Goal: Task Accomplishment & Management: Complete application form

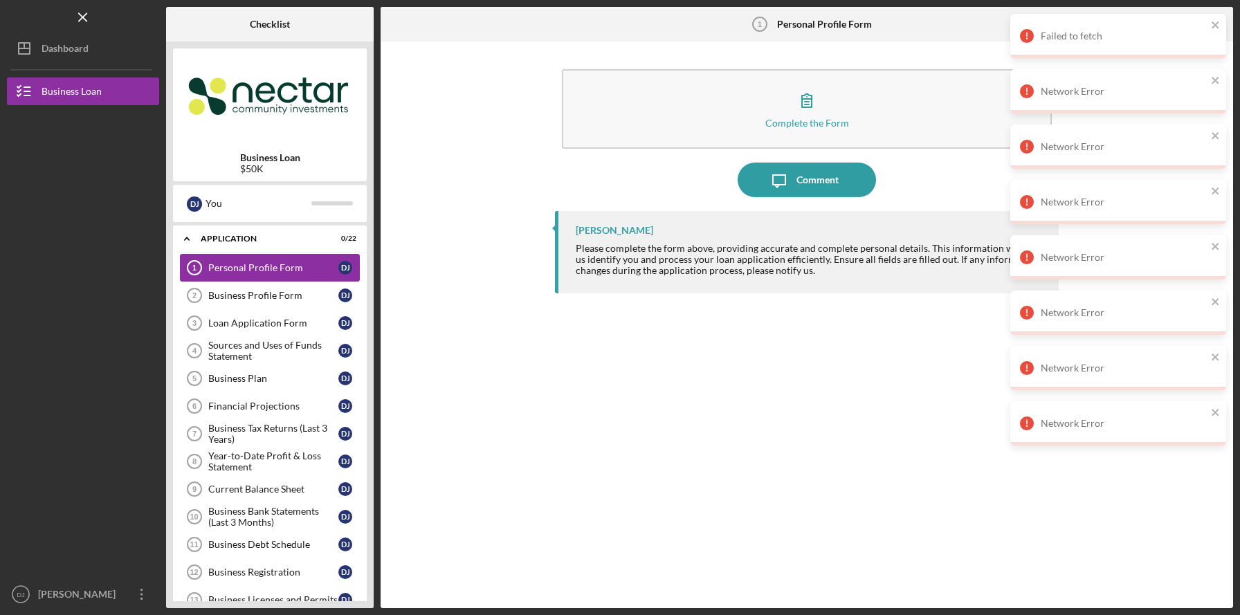
click at [253, 262] on div "Personal Profile Form" at bounding box center [273, 267] width 130 height 11
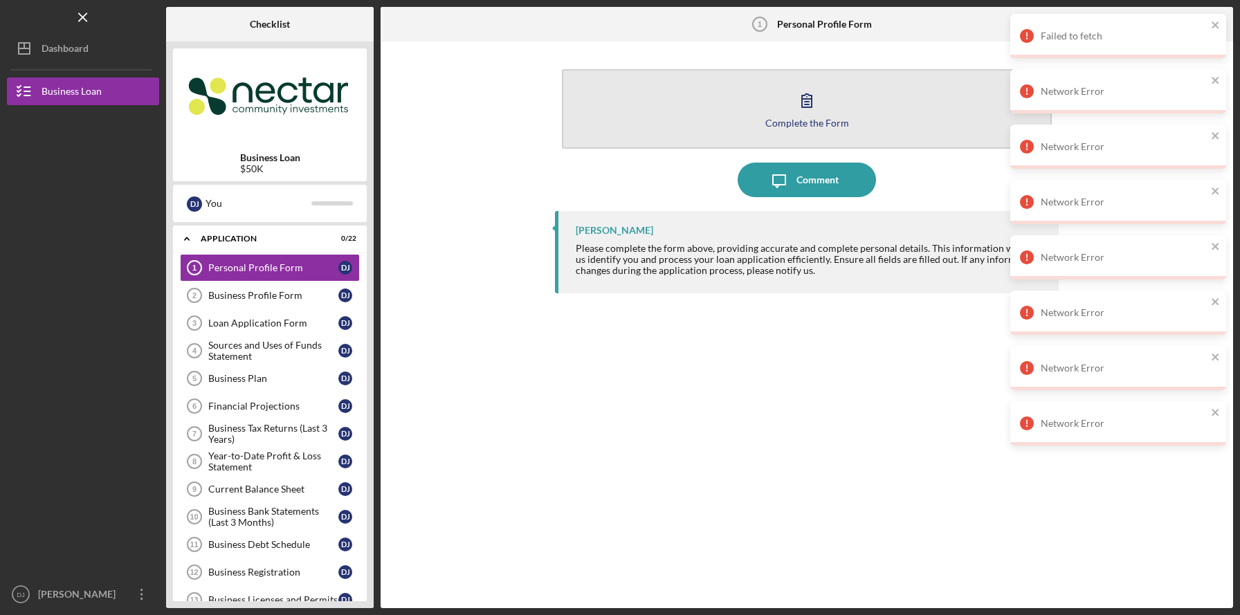
click at [826, 116] on button "Complete the Form Form" at bounding box center [806, 109] width 489 height 80
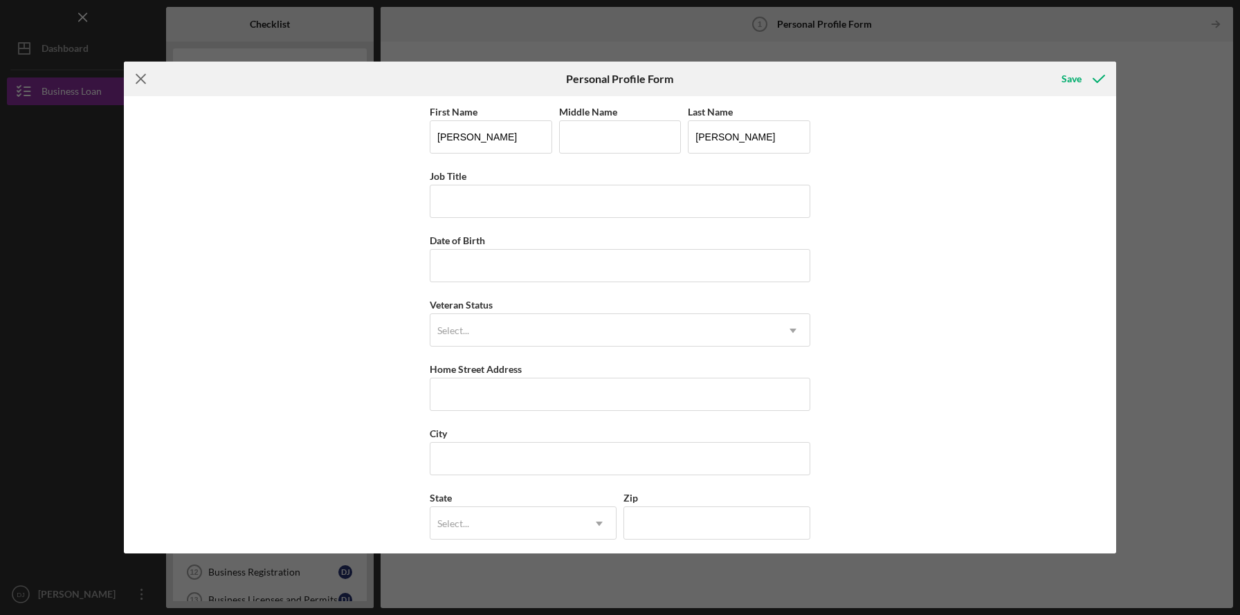
click at [140, 75] on icon "Icon/Menu Close" at bounding box center [141, 79] width 35 height 35
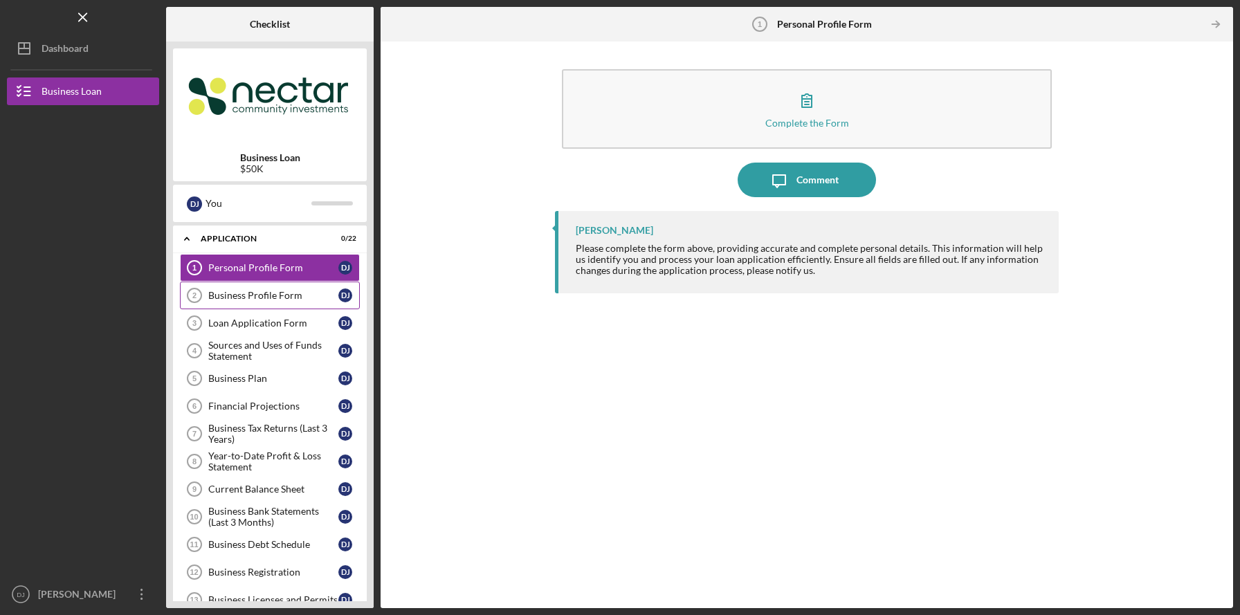
click at [226, 291] on div "Business Profile Form" at bounding box center [273, 295] width 130 height 11
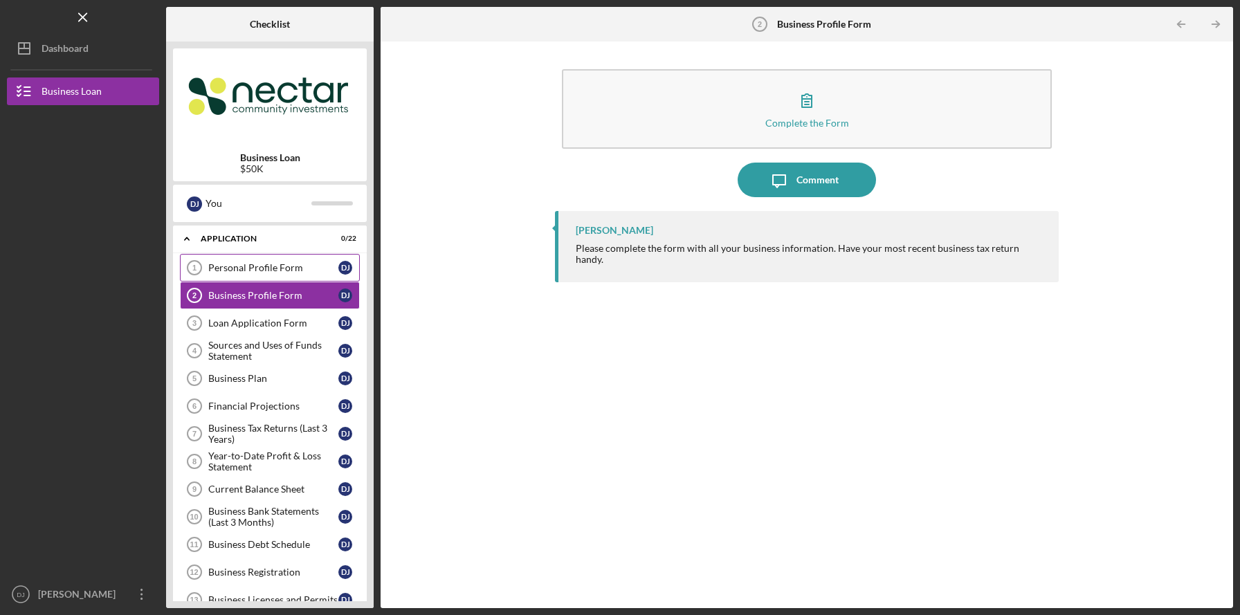
click at [236, 269] on div "Personal Profile Form" at bounding box center [273, 267] width 130 height 11
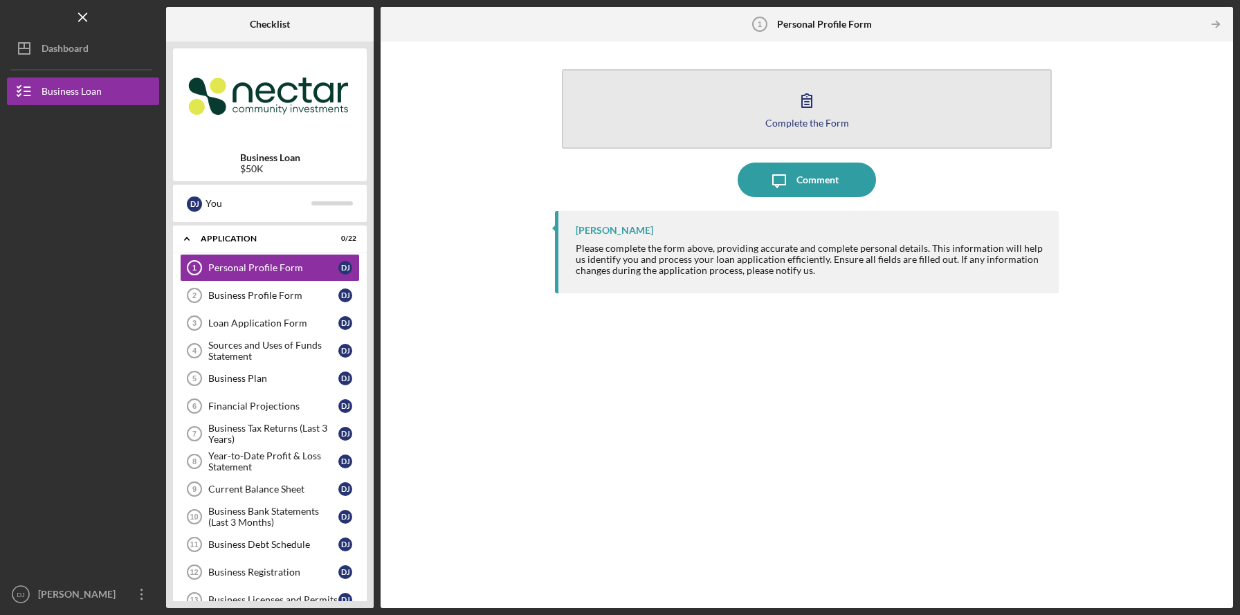
click at [847, 109] on button "Complete the Form Form" at bounding box center [806, 109] width 489 height 80
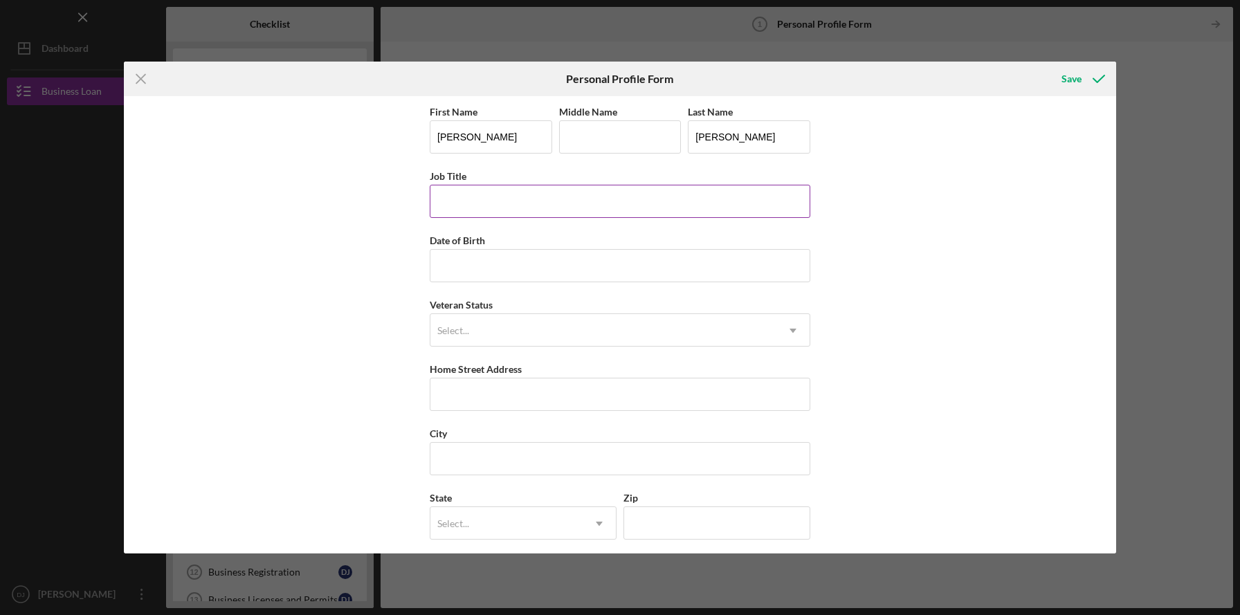
click at [498, 209] on input "Job Title" at bounding box center [620, 201] width 381 height 33
type input "Founder and CEO"
click at [453, 273] on input "Date of Birth" at bounding box center [620, 265] width 381 height 33
type input "[DATE]"
click at [459, 334] on div "Select..." at bounding box center [453, 330] width 32 height 11
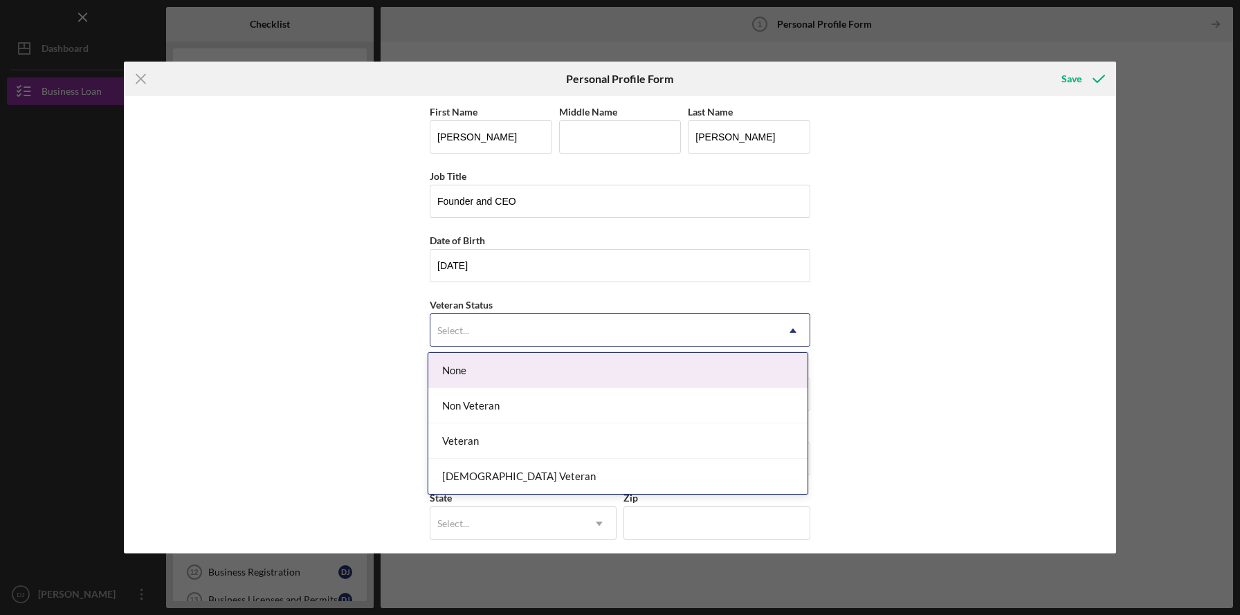
click at [473, 376] on div "None" at bounding box center [617, 370] width 379 height 35
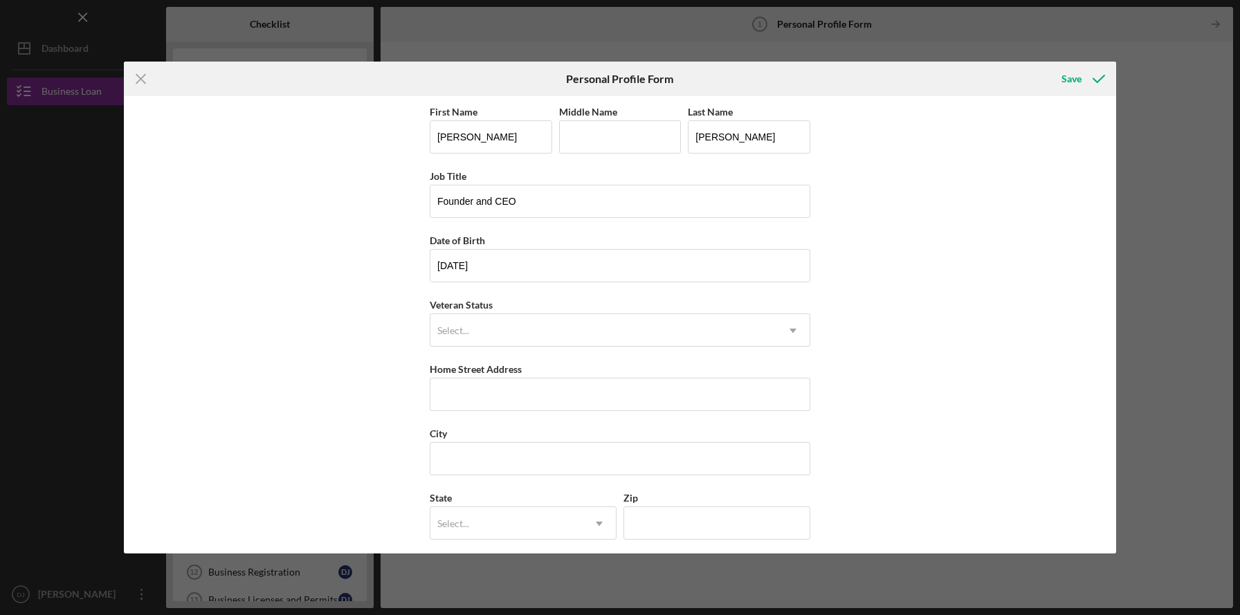
scroll to position [71, 0]
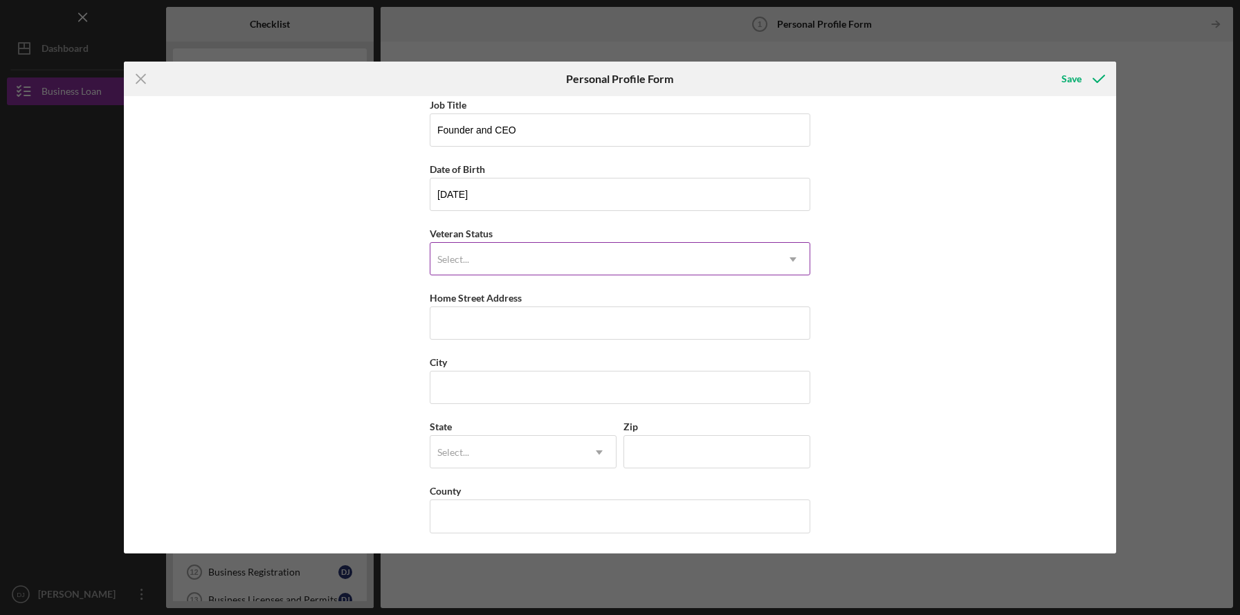
click at [525, 257] on div "Select..." at bounding box center [603, 260] width 346 height 32
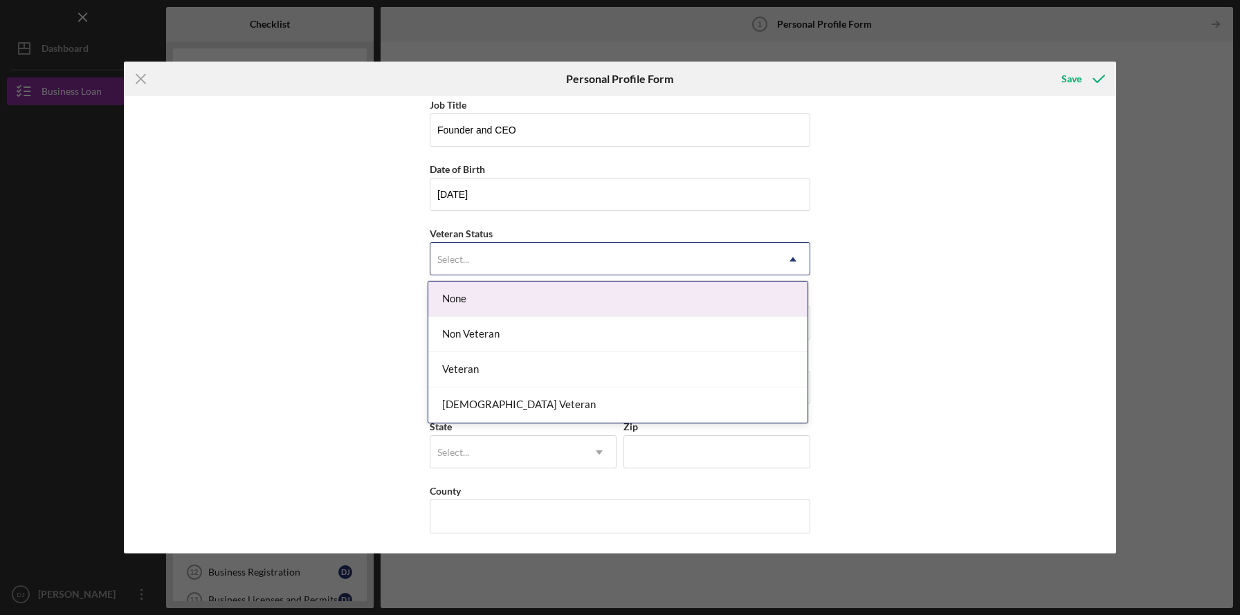
click at [509, 299] on div "None" at bounding box center [617, 299] width 379 height 35
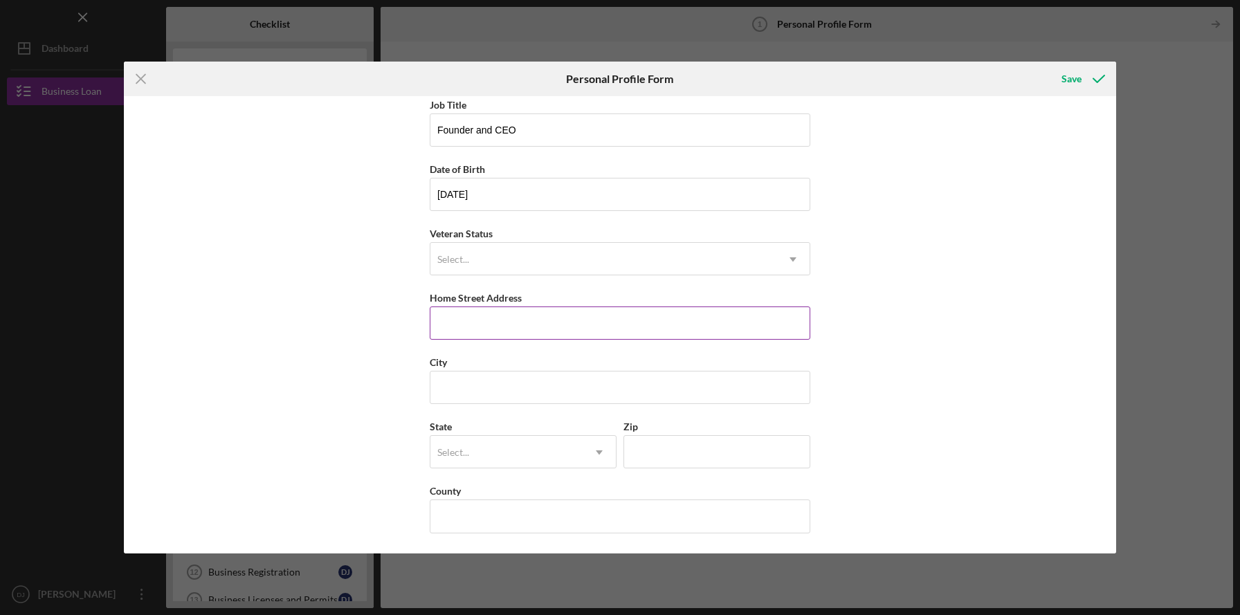
click at [505, 322] on input "Home Street Address" at bounding box center [620, 323] width 381 height 33
type input "[STREET_ADDRESS]"
type input "Mattapan"
type input "MA"
type input "02126"
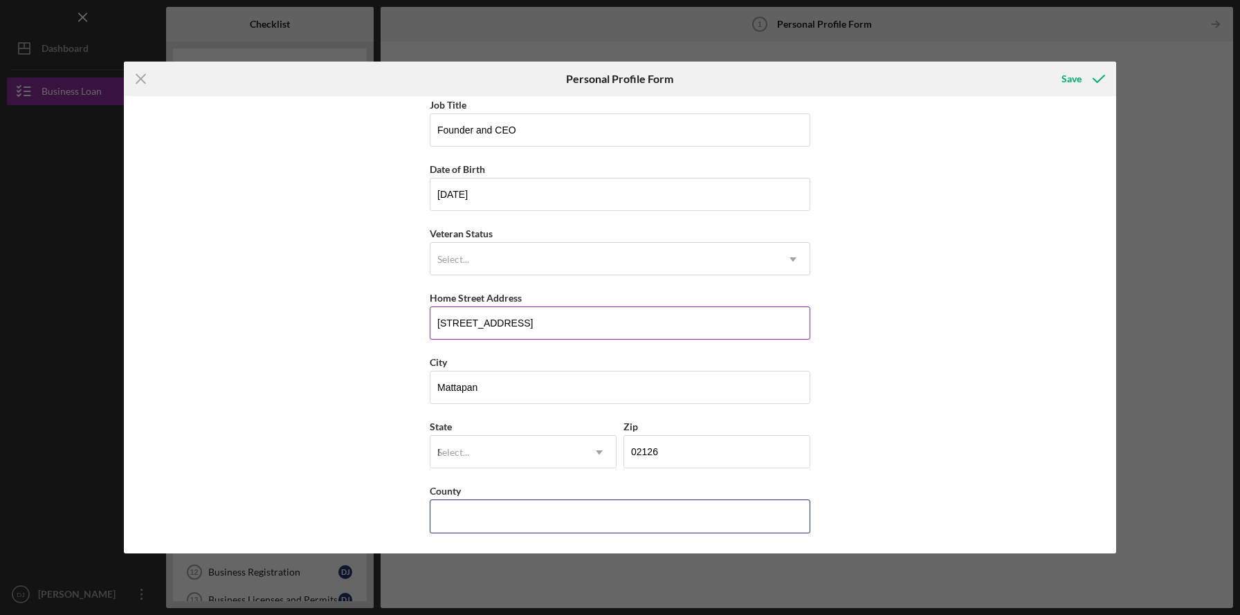
type input "MA"
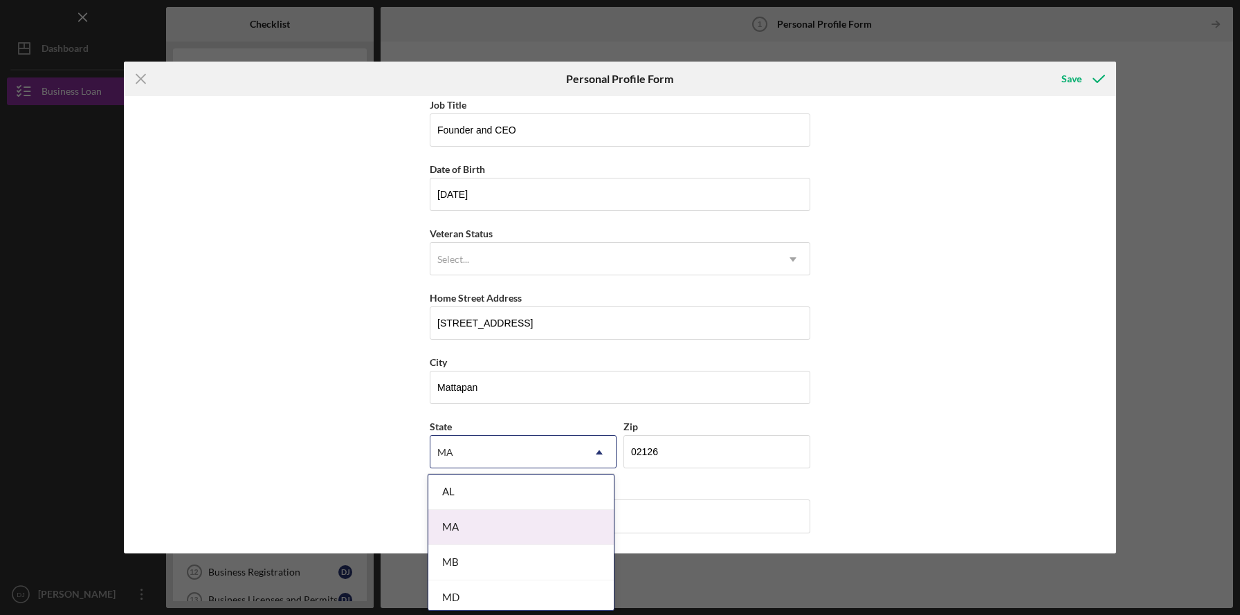
click at [498, 536] on div "MA" at bounding box center [520, 527] width 185 height 35
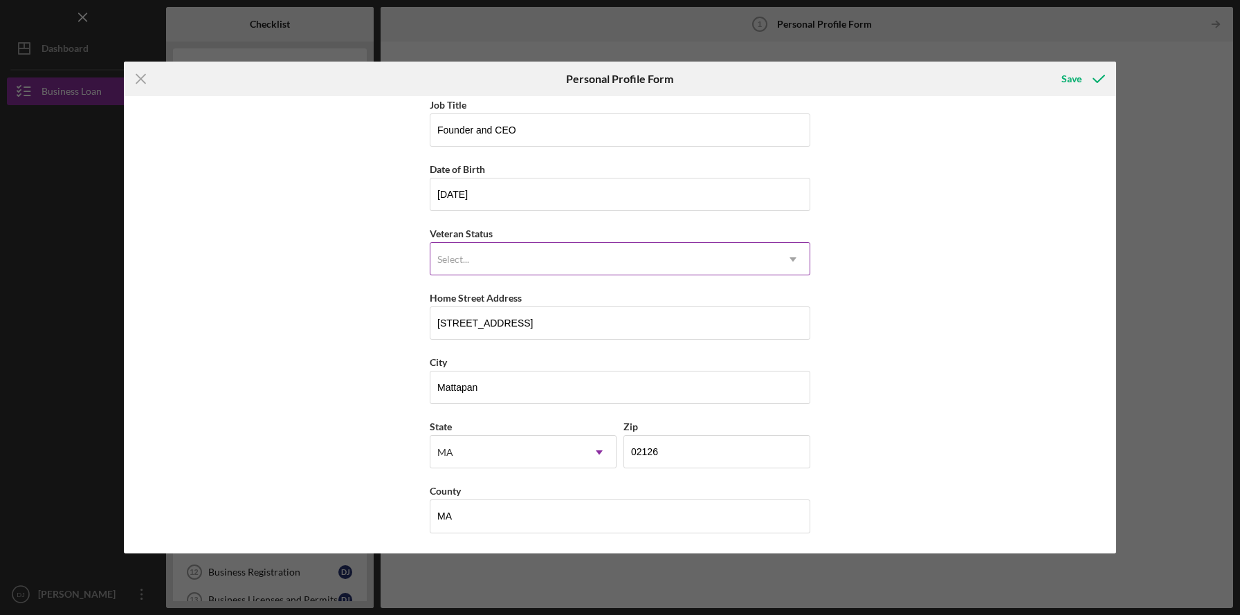
click at [682, 252] on div "Select..." at bounding box center [603, 260] width 346 height 32
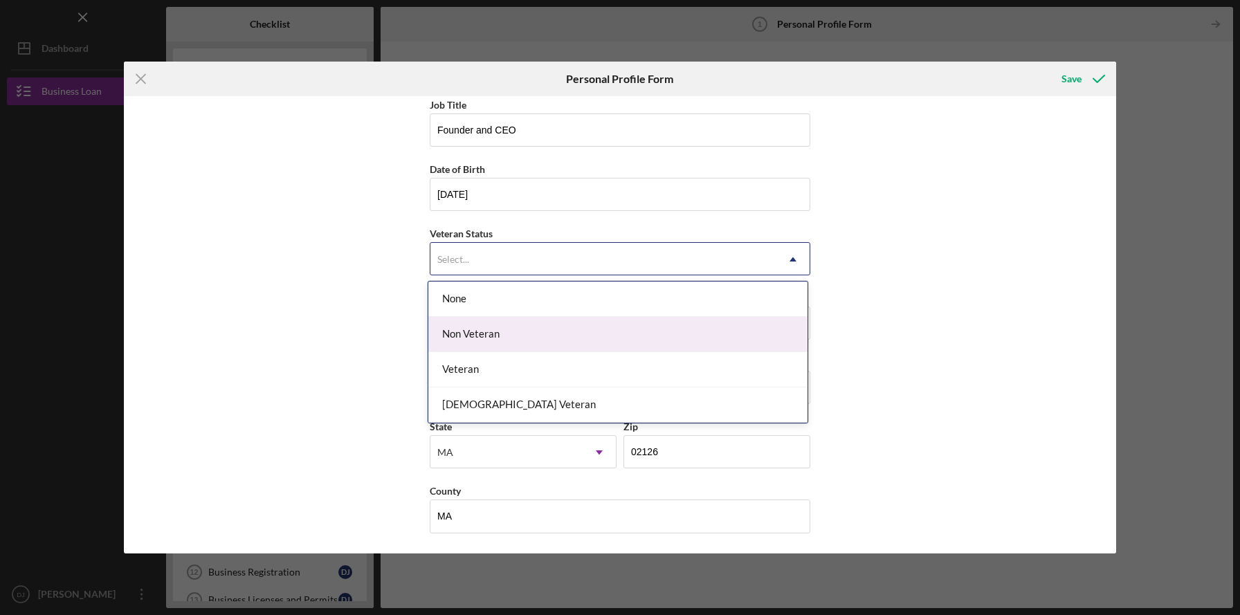
click at [617, 342] on div "Non Veteran" at bounding box center [617, 334] width 379 height 35
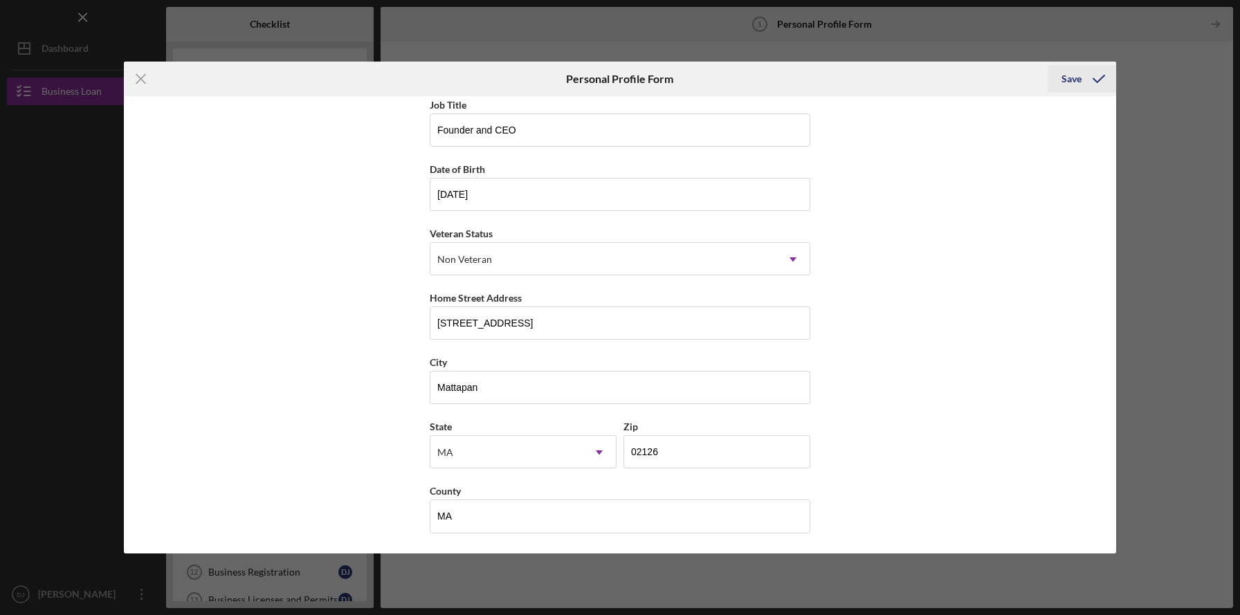
click at [1069, 80] on div "Save" at bounding box center [1072, 79] width 20 height 28
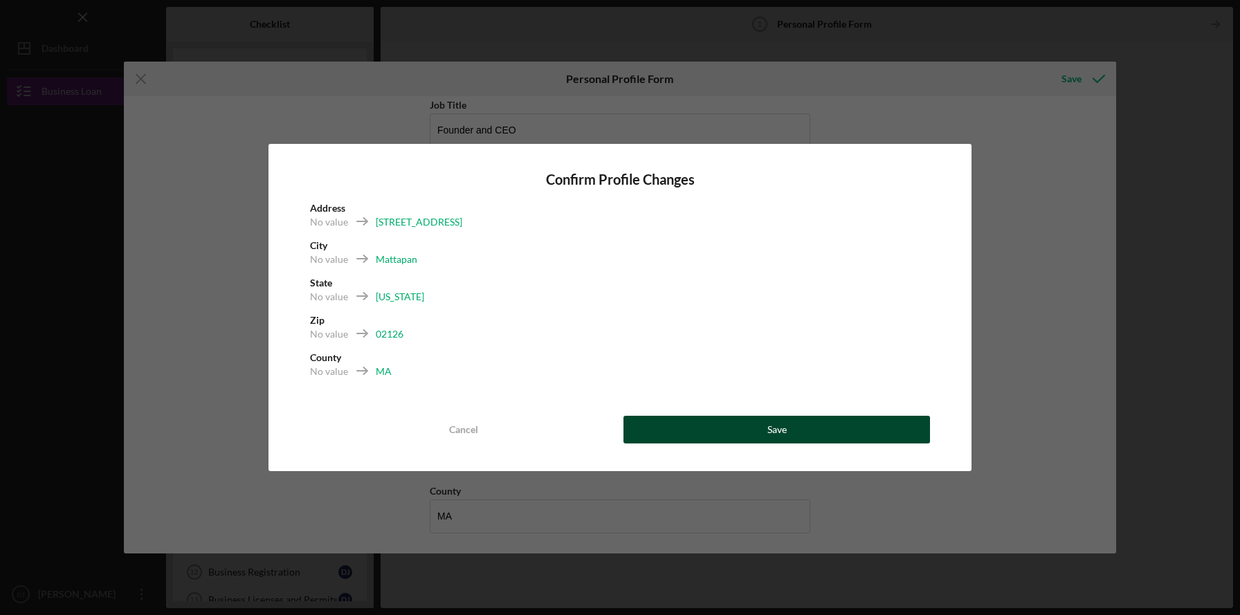
click at [752, 430] on button "Save" at bounding box center [777, 430] width 307 height 28
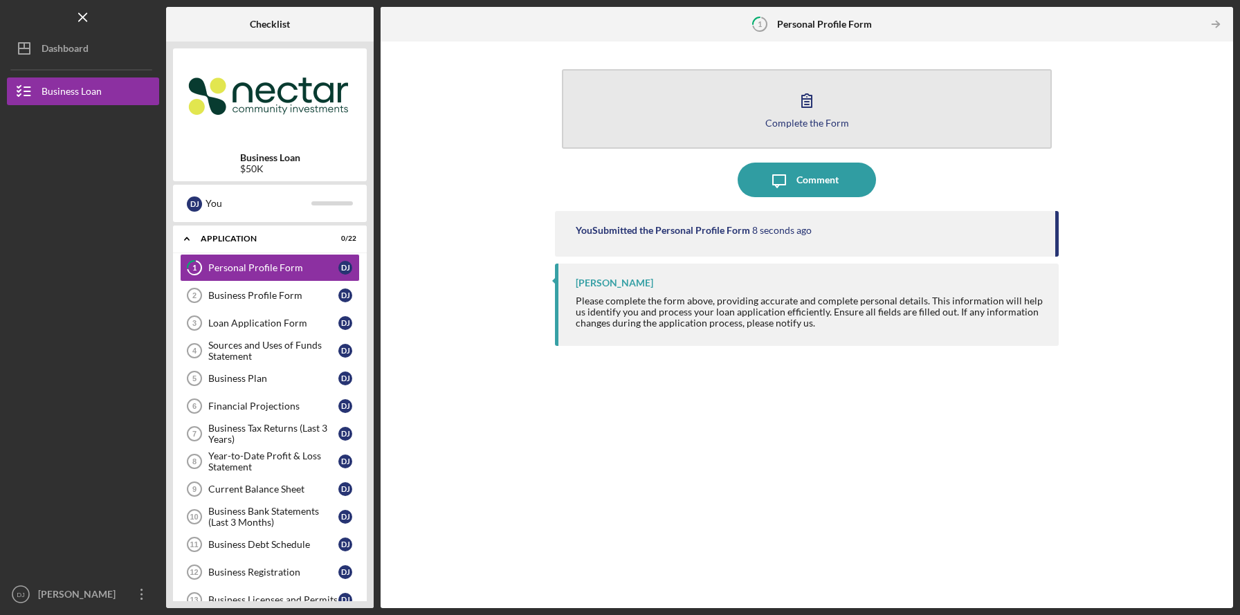
click at [910, 97] on button "Complete the Form Form" at bounding box center [806, 109] width 489 height 80
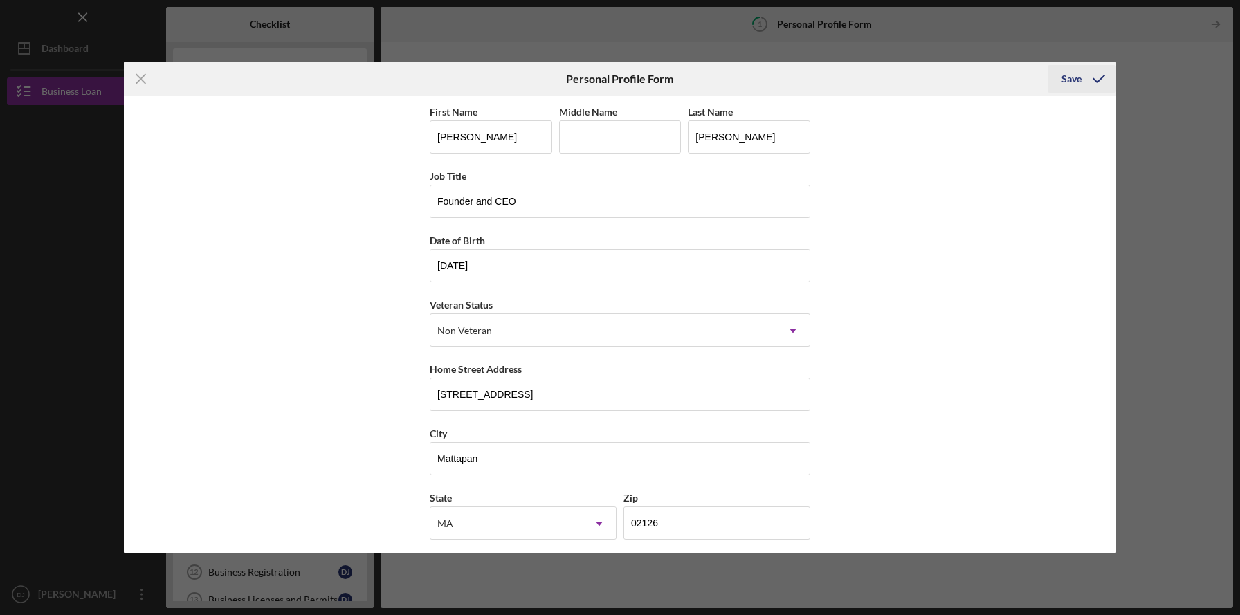
click at [1071, 80] on div "Save" at bounding box center [1072, 79] width 20 height 28
